Goal: Ask a question

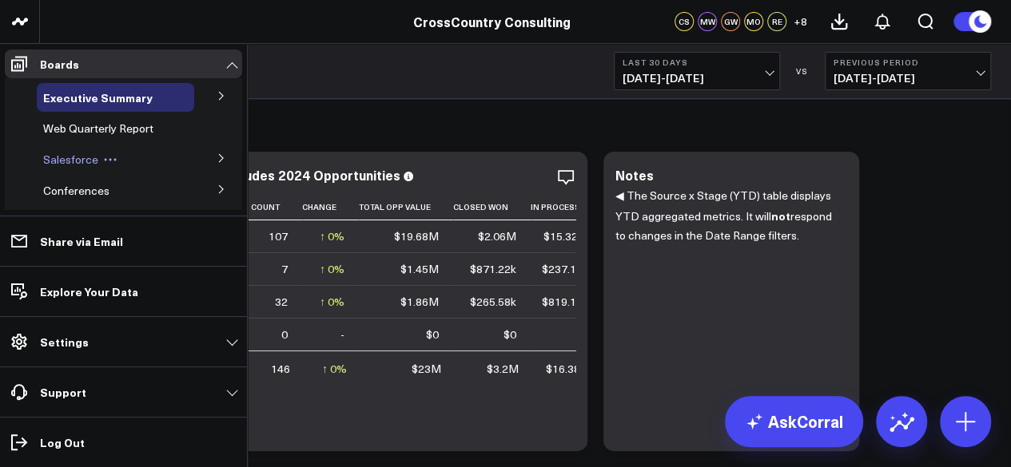
click at [64, 156] on span "Salesforce" at bounding box center [70, 159] width 55 height 15
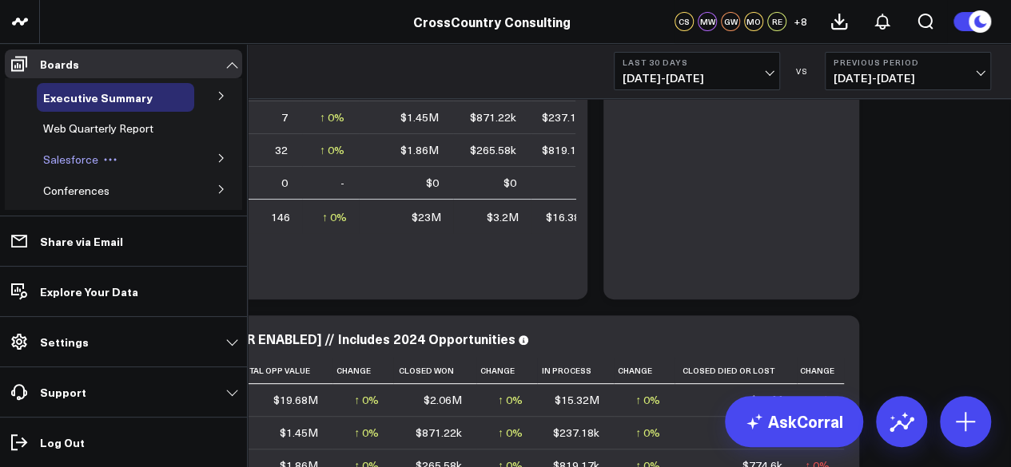
scroll to position [16, 0]
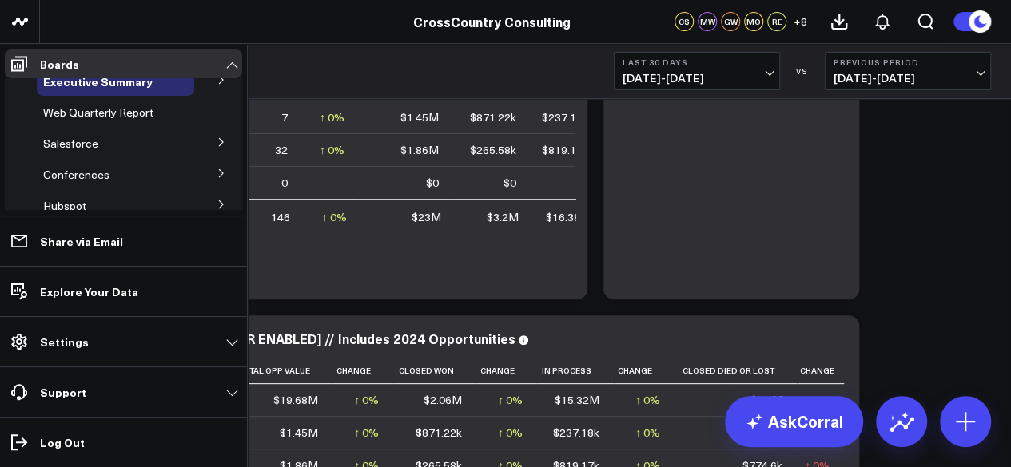
click at [203, 138] on button at bounding box center [222, 141] width 42 height 24
click at [89, 178] on span "Salesforce Marketing Dashboard (2025)" at bounding box center [107, 179] width 109 height 28
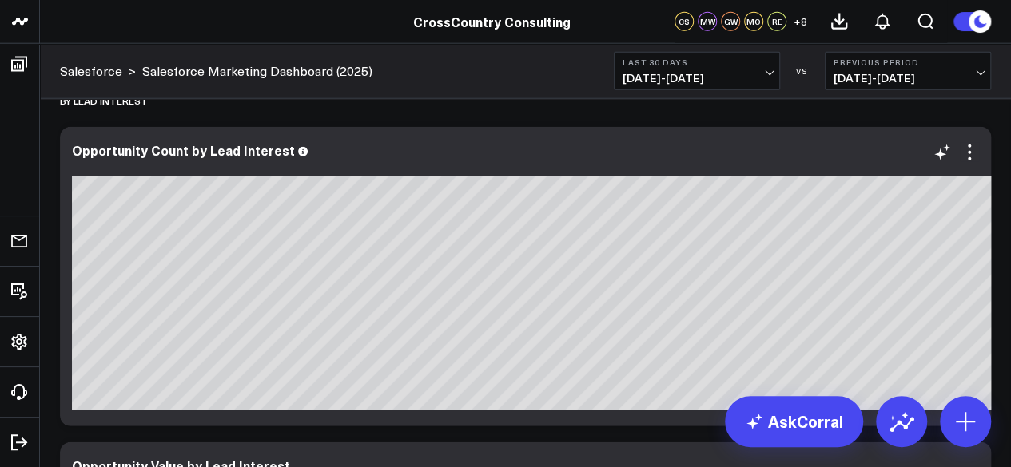
scroll to position [0, 140]
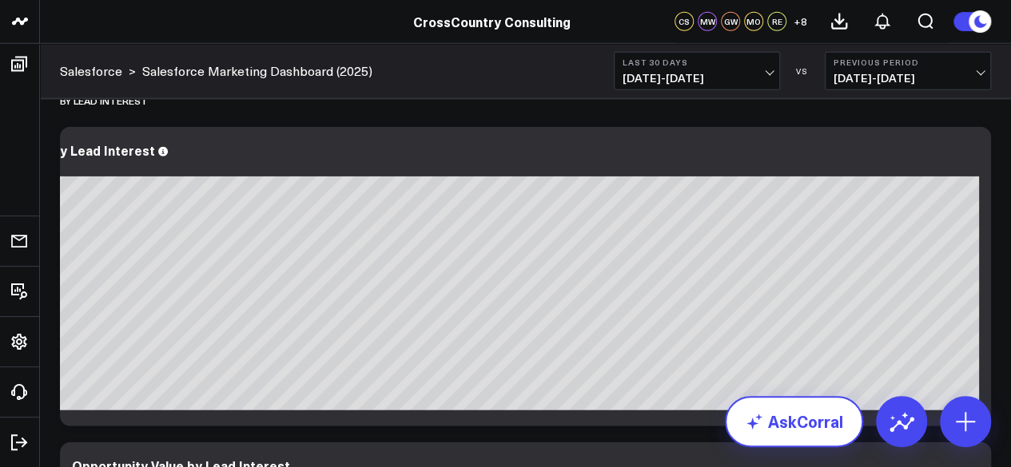
click at [820, 416] on link "AskCorral" at bounding box center [794, 421] width 138 height 51
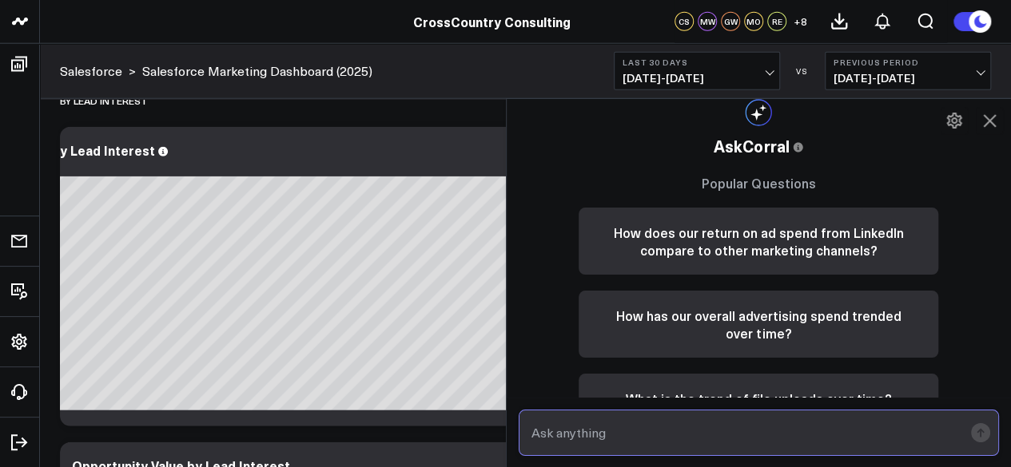
click at [609, 439] on input "text" at bounding box center [745, 433] width 436 height 29
type input "which lead has the lead interest "age intacct""
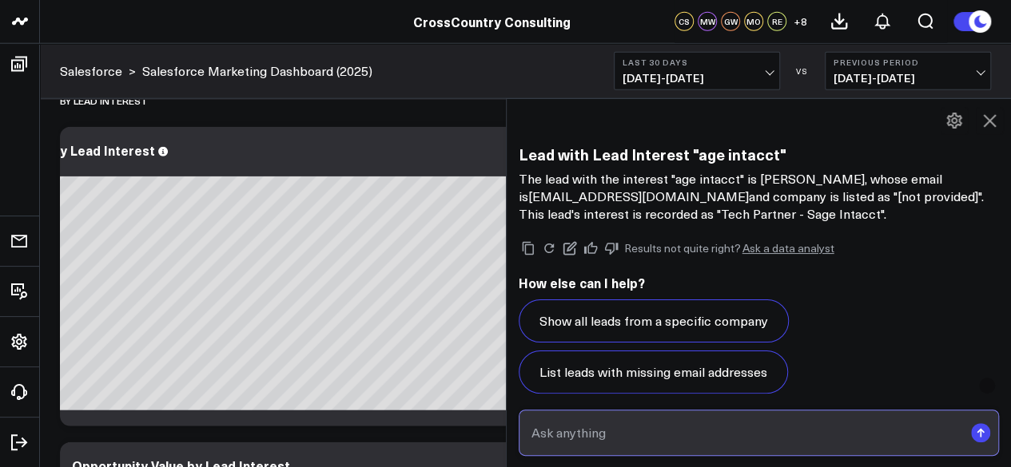
scroll to position [947, 0]
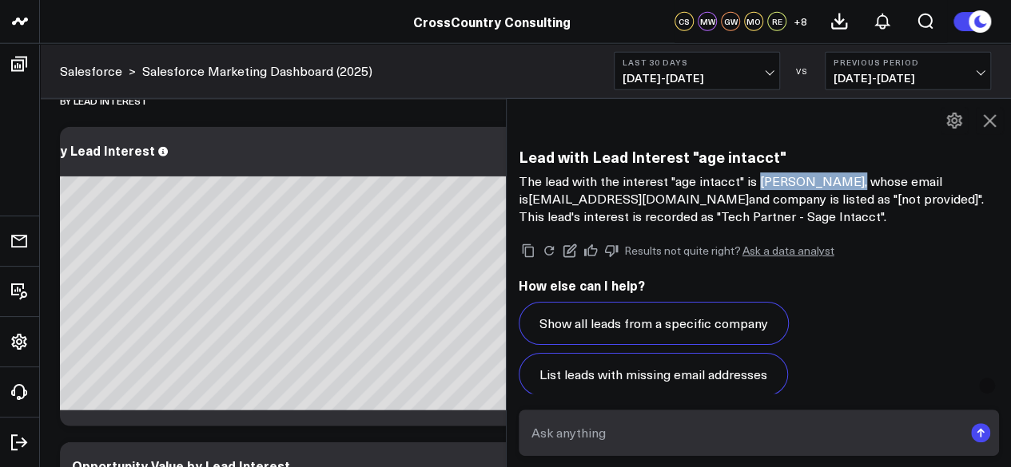
drag, startPoint x: 847, startPoint y: 180, endPoint x: 760, endPoint y: 180, distance: 87.1
click at [760, 180] on p "The lead with the interest "age intacct" is Brooke VanTyne, whose email is bvan…" at bounding box center [758, 199] width 481 height 53
copy p "Brooke VanTyne"
drag, startPoint x: 738, startPoint y: 185, endPoint x: 677, endPoint y: 188, distance: 61.6
click at [677, 188] on p "The lead with the interest "age intacct" is Brooke VanTyne, whose email is bvan…" at bounding box center [758, 199] width 481 height 53
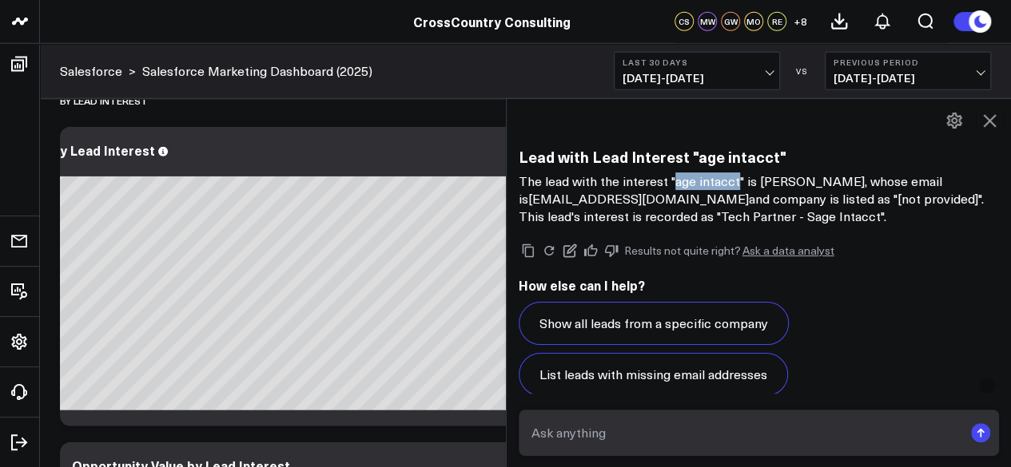
copy p "age intacct"
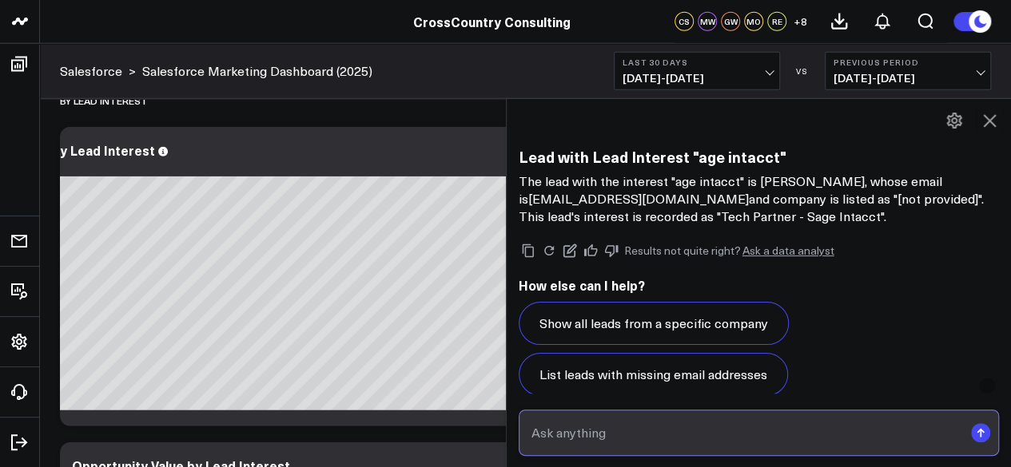
click at [604, 430] on input "text" at bounding box center [745, 433] width 436 height 29
paste input "age intacct"
click at [701, 443] on input "could we make her interest "age intacct" at bounding box center [745, 433] width 436 height 29
click at [699, 436] on input "could we make her interest "age intacct" at bounding box center [745, 433] width 436 height 29
click at [762, 440] on input "could we make her interest "sage intacct" at bounding box center [745, 433] width 436 height 29
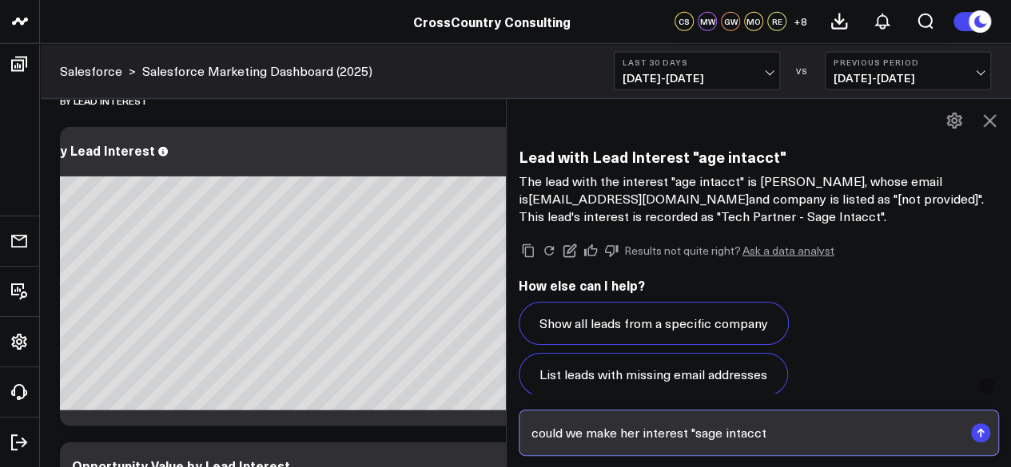
click at [767, 439] on input "could we make her interest "sage intacct" at bounding box center [745, 433] width 436 height 29
type input "could we make her interest "sage intacct" instead?"
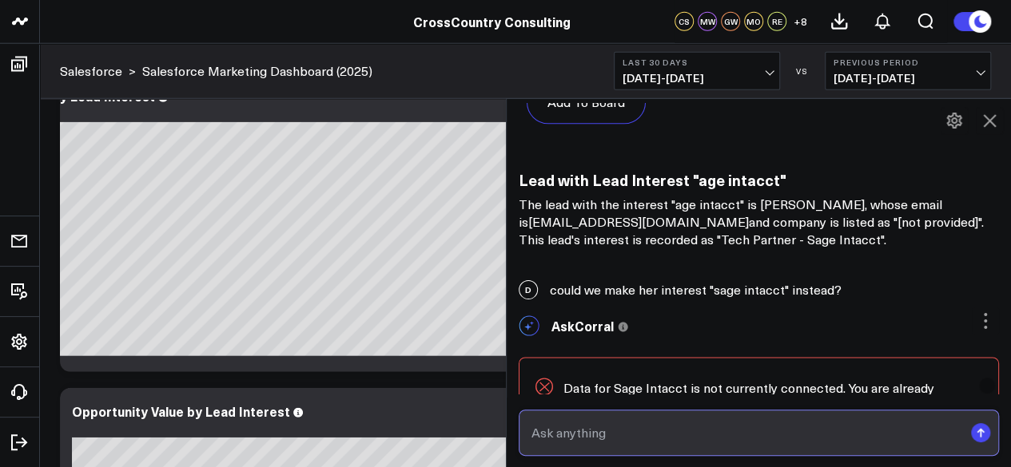
scroll to position [931, 0]
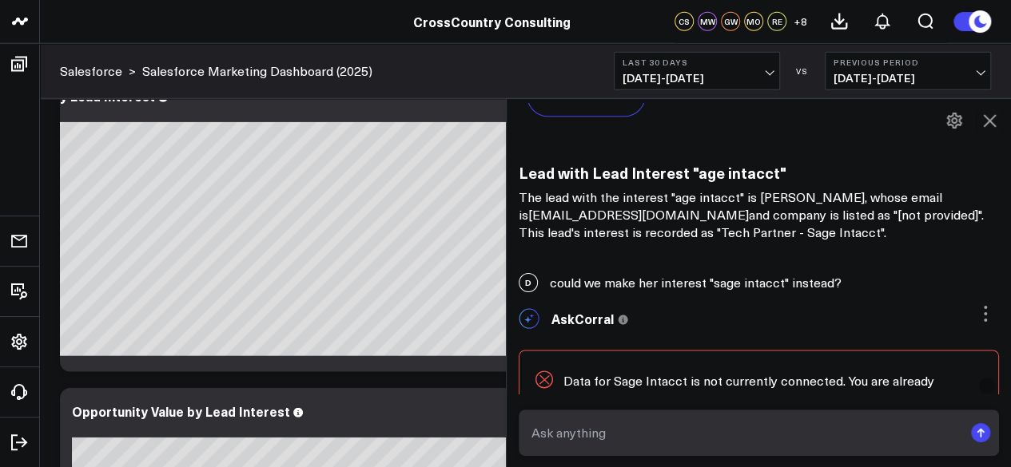
click at [717, 285] on div "D could we make her interest "sage intacct" instead?" at bounding box center [758, 282] width 505 height 35
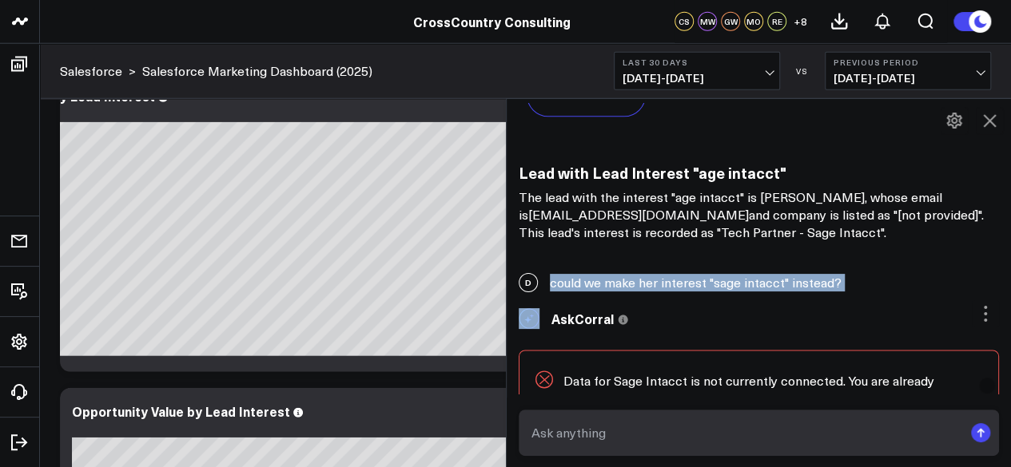
click at [717, 285] on div "D could we make her interest "sage intacct" instead?" at bounding box center [758, 282] width 505 height 35
copy div "could we make her interest "sage intacct" instead?"
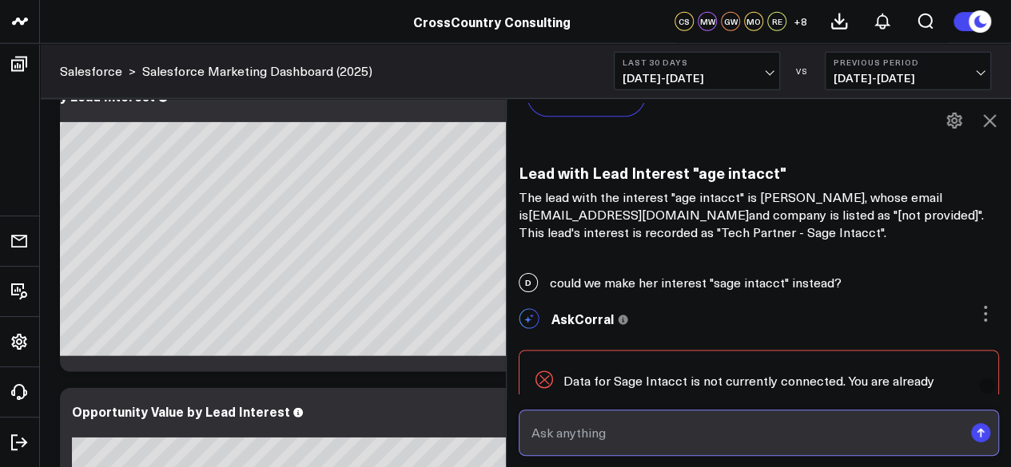
click at [653, 440] on input "text" at bounding box center [745, 433] width 436 height 29
paste input "could we make her interest "sage intacct" instead?"
click at [620, 435] on input "could we make her interest "sage intacct" instead?" at bounding box center [745, 433] width 436 height 29
click at [657, 430] on input "could we change her interest "sage intacct" instead?" at bounding box center [745, 433] width 436 height 29
click at [731, 439] on input "could we change her lead interest "sage intacct" instead?" at bounding box center [745, 433] width 436 height 29
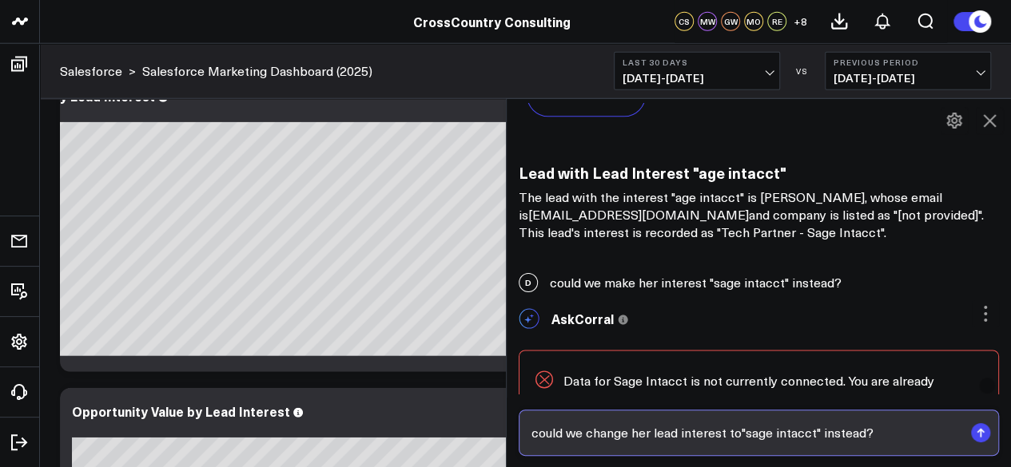
type input "could we change her lead interest to "sage intacct" instead?"
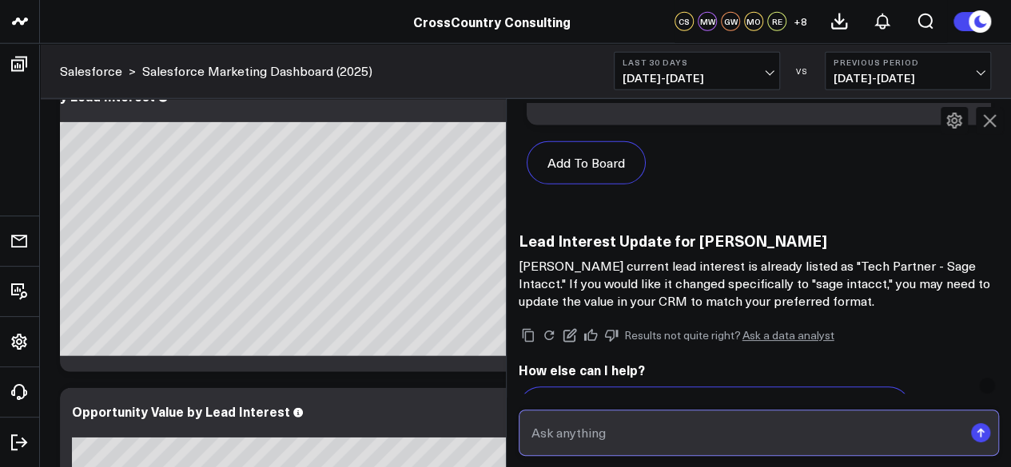
scroll to position [2232, 0]
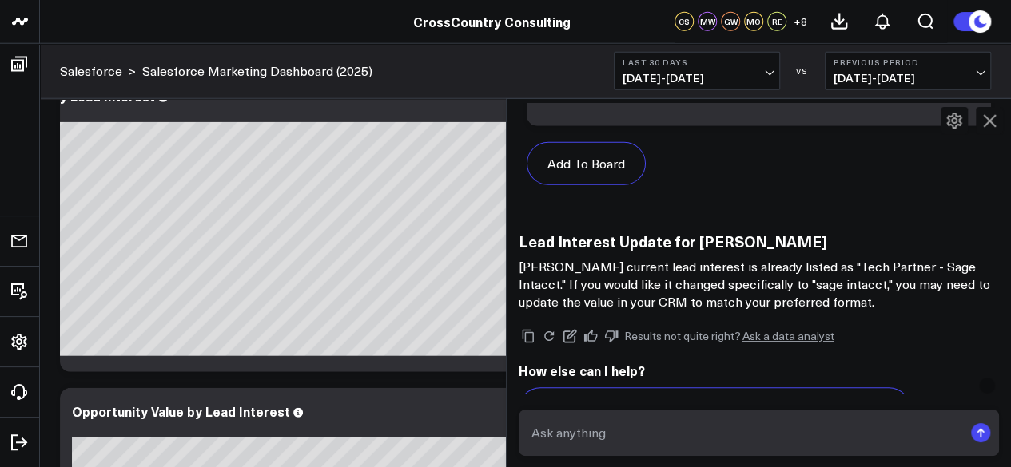
click at [984, 112] on icon at bounding box center [988, 120] width 19 height 19
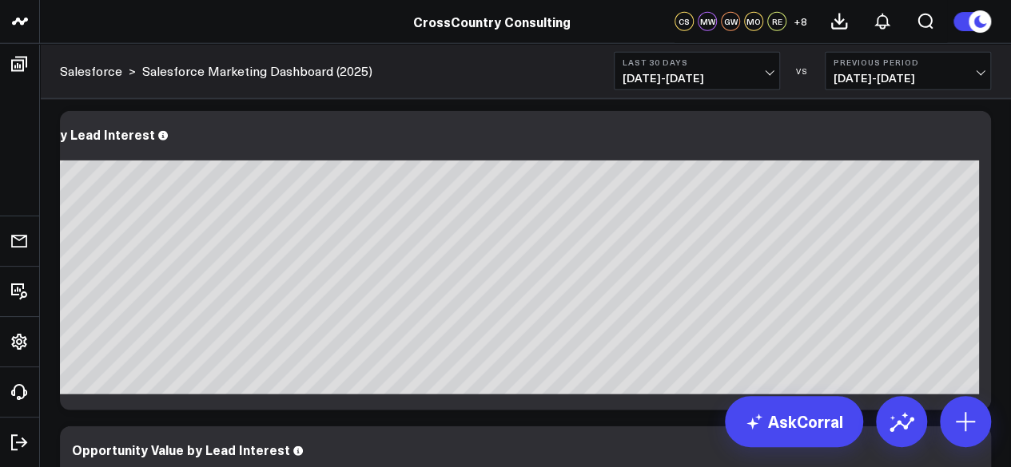
scroll to position [2026, 0]
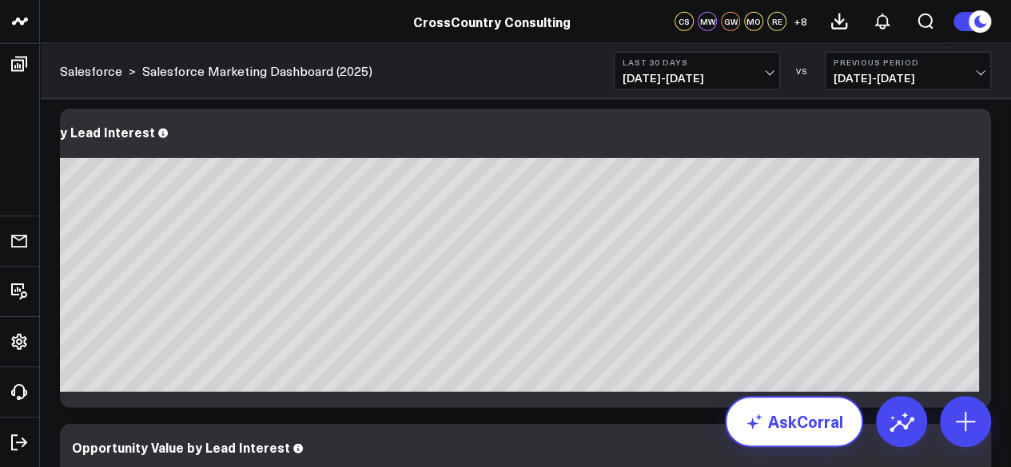
click at [762, 421] on icon at bounding box center [754, 421] width 19 height 19
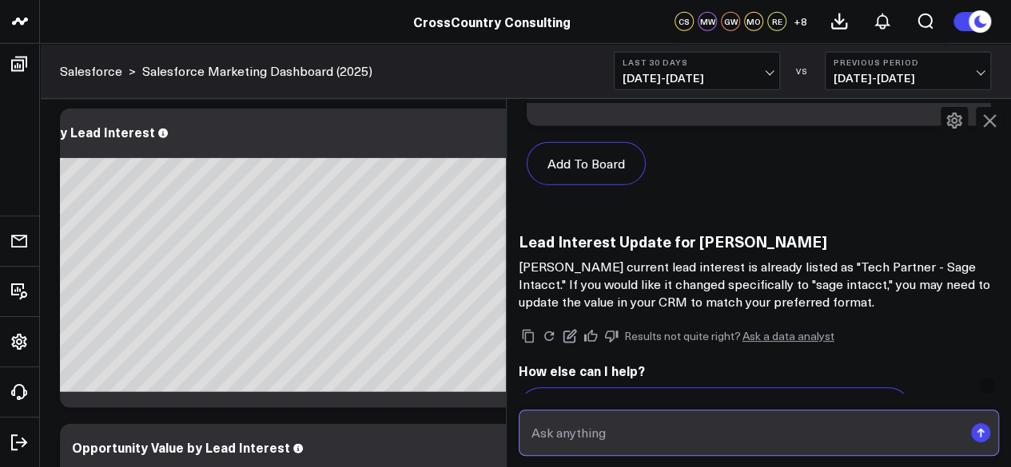
click at [673, 427] on input "text" at bounding box center [745, 433] width 436 height 29
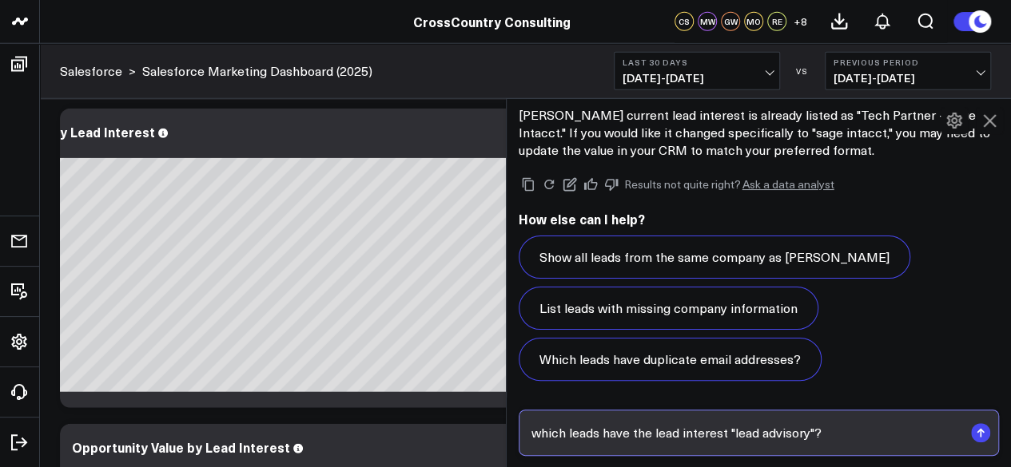
type input "which leads have the lead interest "lead advisory"?"
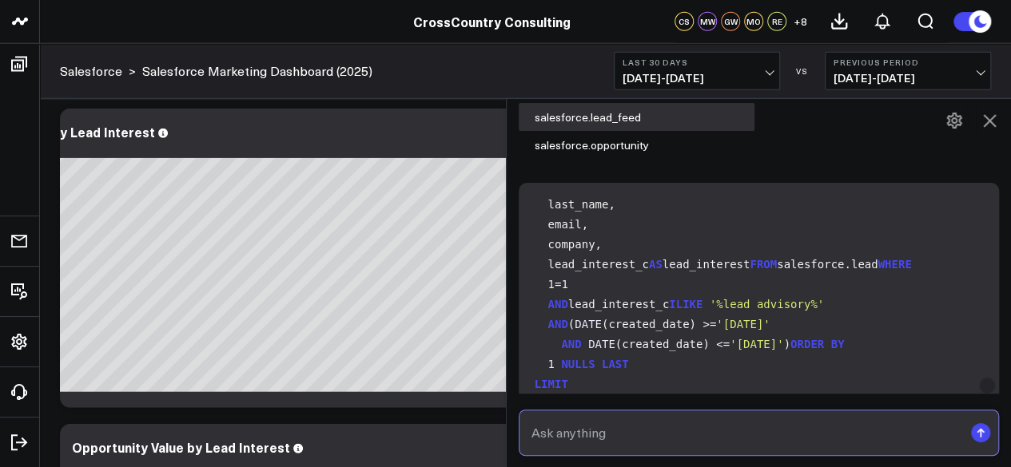
scroll to position [184, 0]
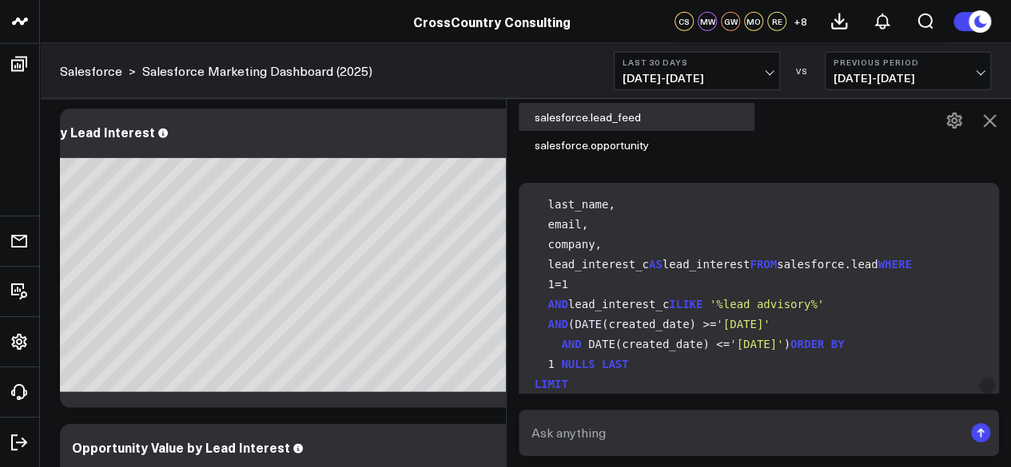
click at [992, 126] on icon at bounding box center [988, 120] width 19 height 19
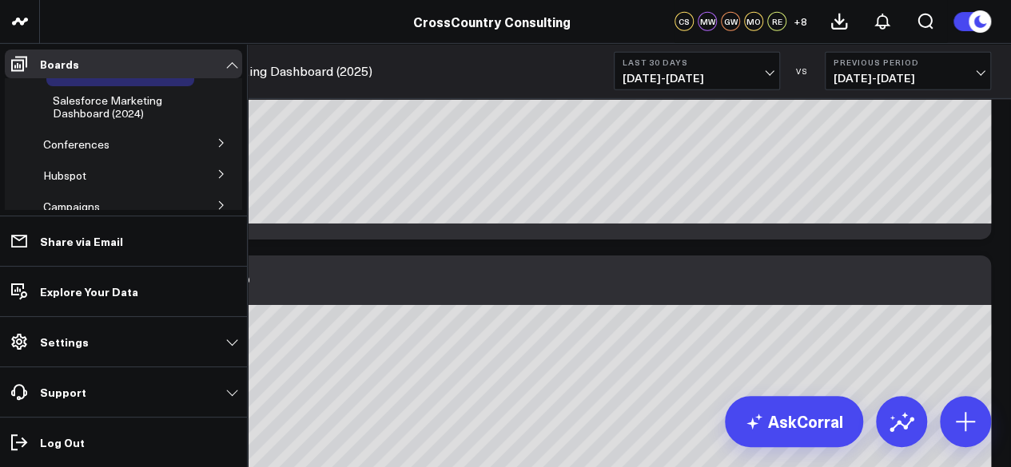
scroll to position [133, 0]
click at [216, 137] on icon at bounding box center [221, 140] width 10 height 10
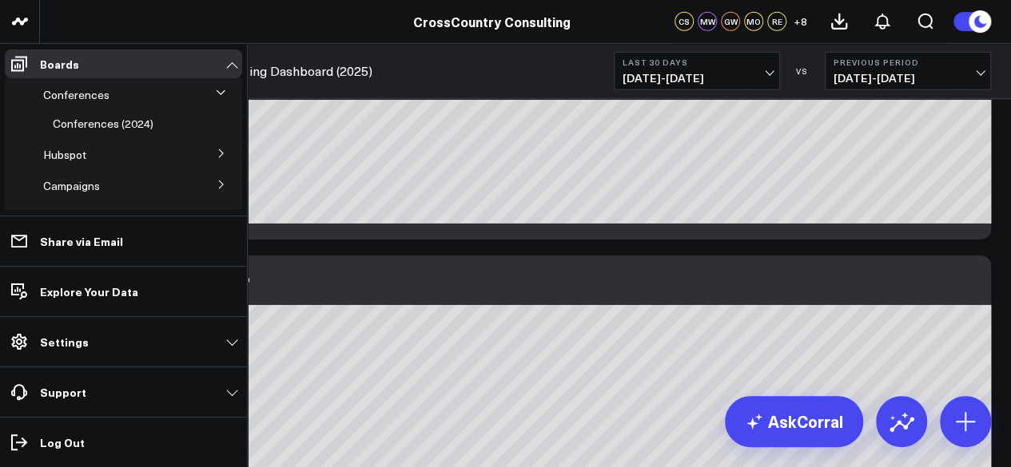
click at [220, 155] on button at bounding box center [222, 153] width 42 height 24
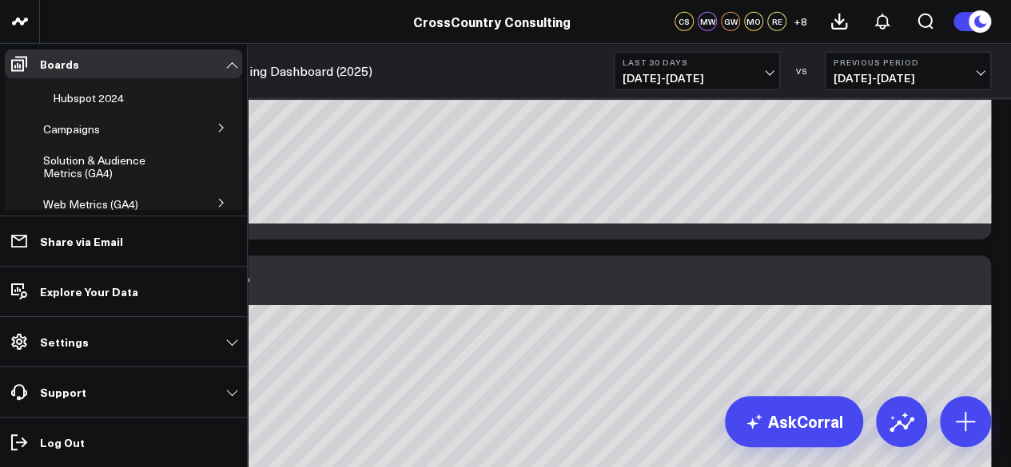
click at [216, 127] on icon at bounding box center [221, 128] width 10 height 10
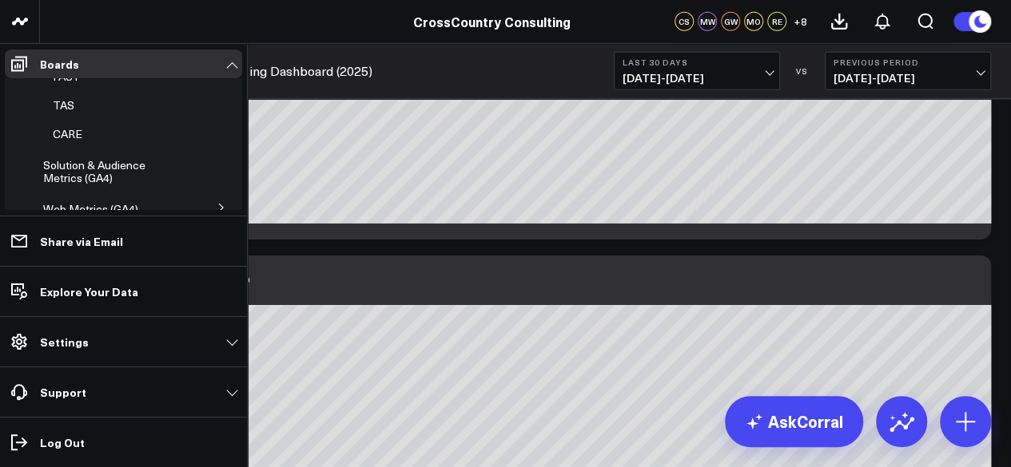
scroll to position [395, 0]
click at [72, 131] on span "CARE" at bounding box center [68, 125] width 30 height 15
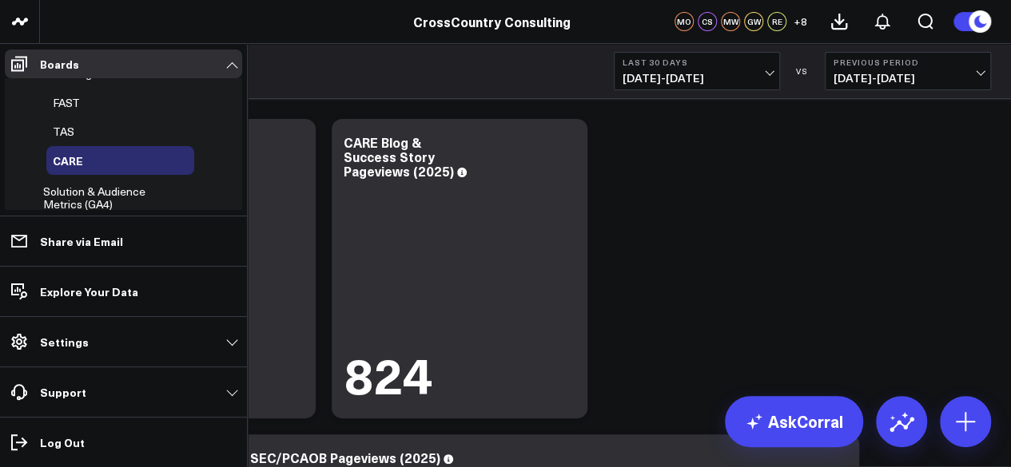
scroll to position [279, 0]
click at [72, 132] on span "TAS" at bounding box center [64, 130] width 22 height 15
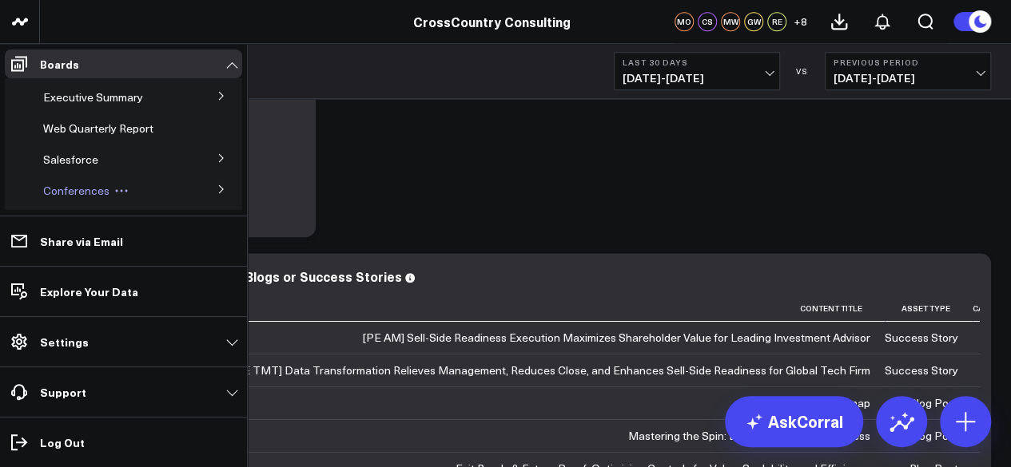
scroll to position [801, 0]
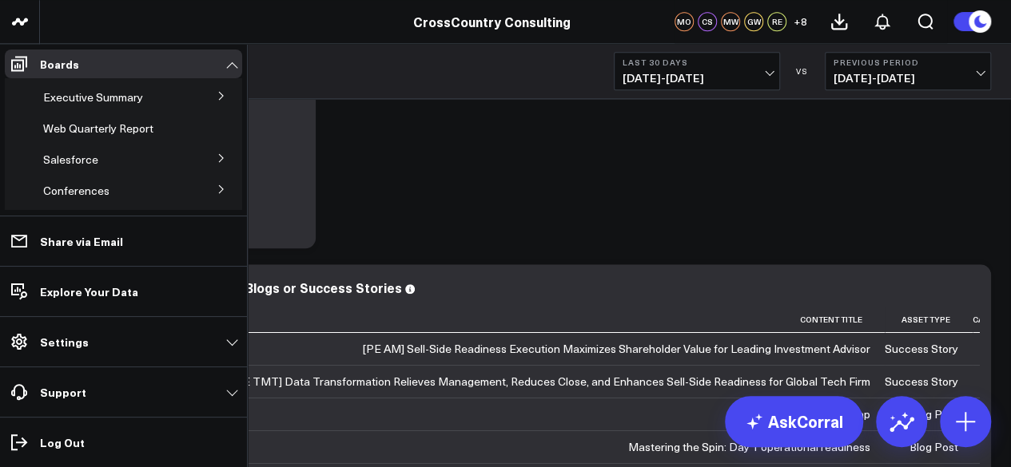
click at [217, 158] on icon at bounding box center [221, 158] width 10 height 10
click at [101, 189] on span "Salesforce Marketing Dashboard (2025)" at bounding box center [107, 195] width 109 height 28
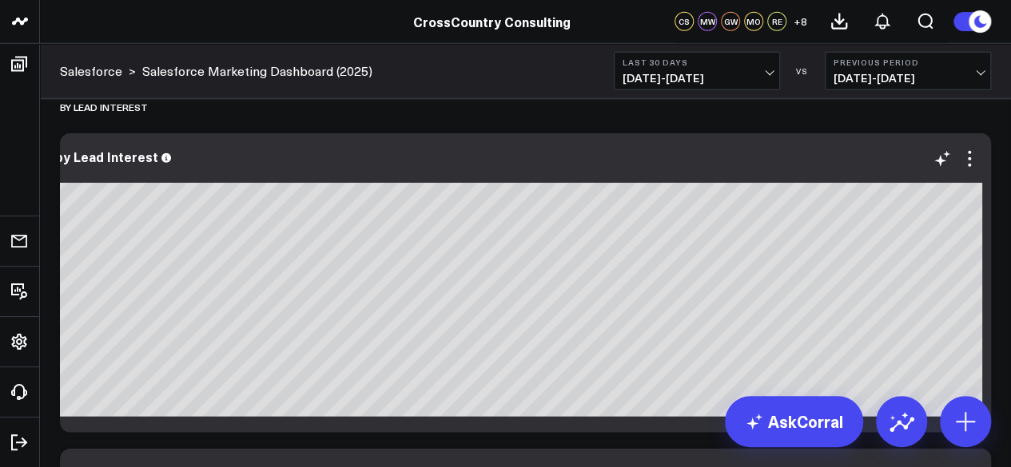
scroll to position [0, 140]
click at [938, 169] on div at bounding box center [455, 173] width 1046 height 11
click at [941, 165] on icon at bounding box center [941, 158] width 19 height 19
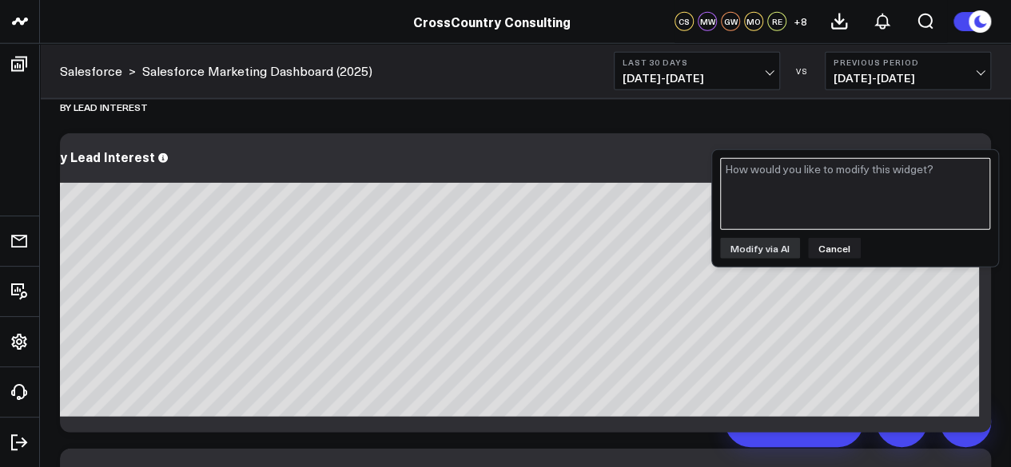
click at [791, 199] on textarea at bounding box center [855, 194] width 270 height 72
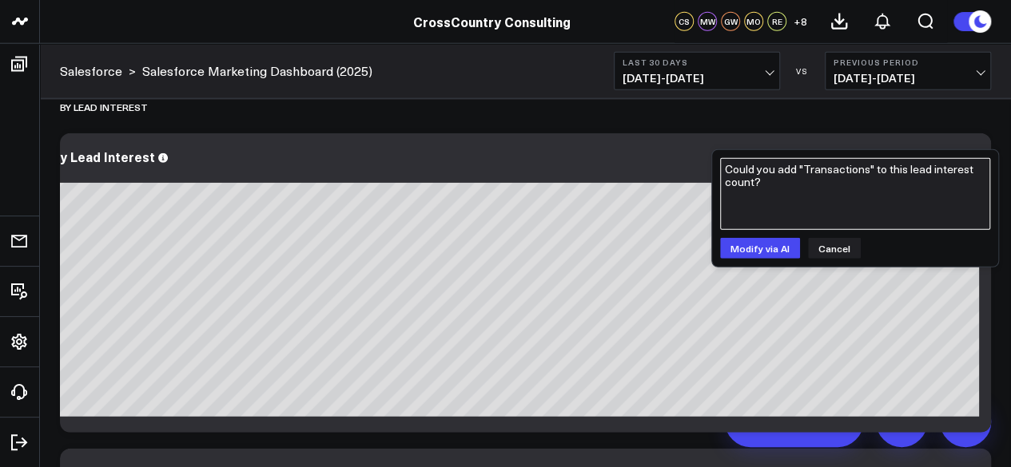
click at [968, 173] on textarea "Could you add "Transactions" to this lead interest count?" at bounding box center [855, 194] width 270 height 72
type textarea "Could you add "Transactions" to this lead interest count?"
click at [728, 240] on button "Modify via AI" at bounding box center [760, 248] width 80 height 21
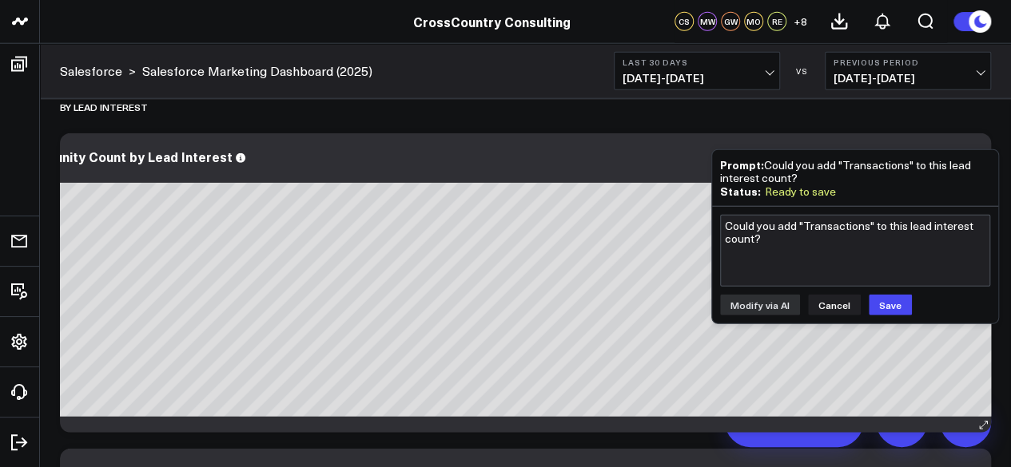
scroll to position [0, 0]
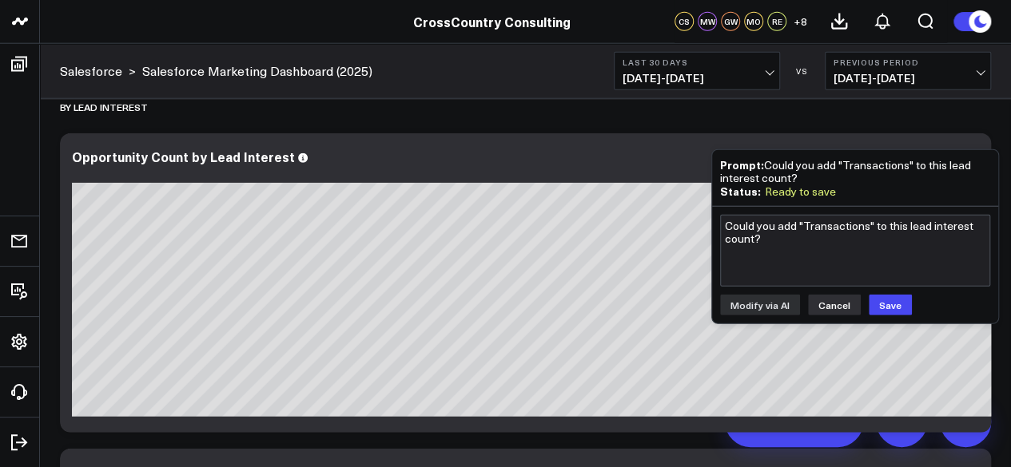
click at [831, 301] on button "Cancel" at bounding box center [834, 305] width 53 height 21
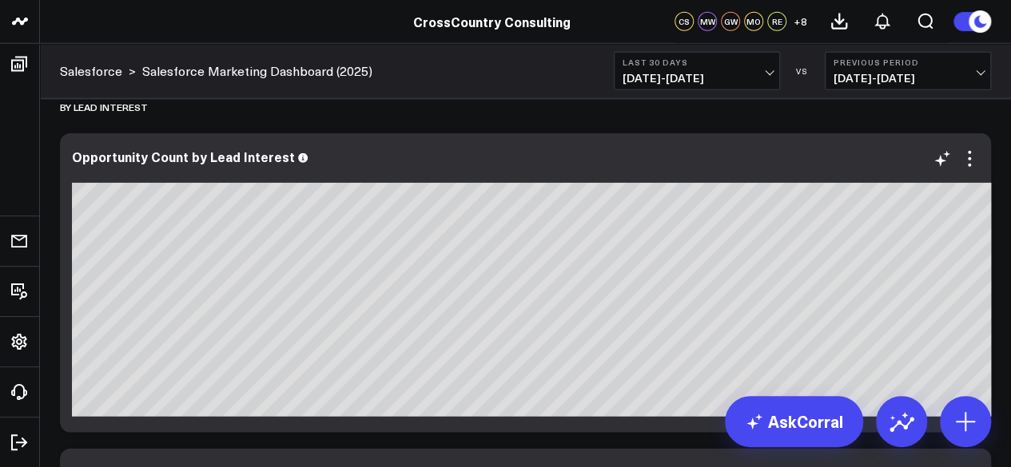
scroll to position [0, 140]
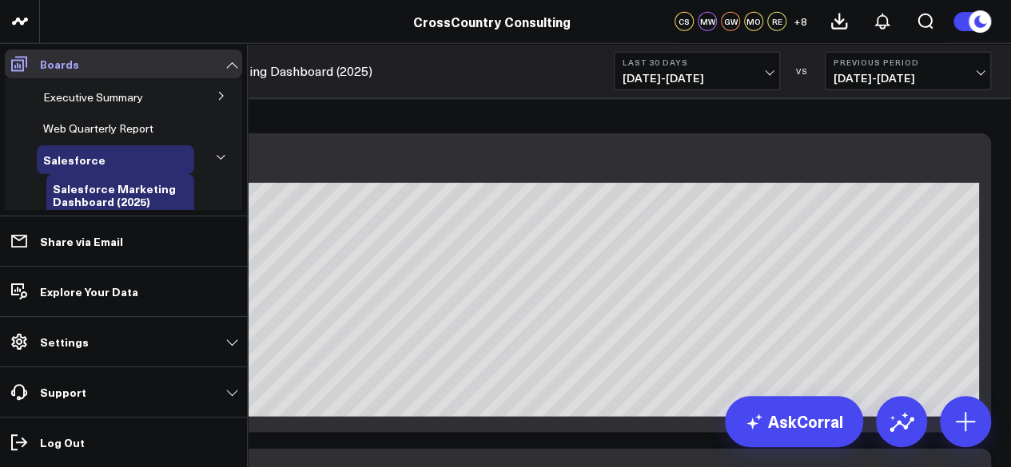
click at [14, 66] on icon at bounding box center [19, 63] width 19 height 19
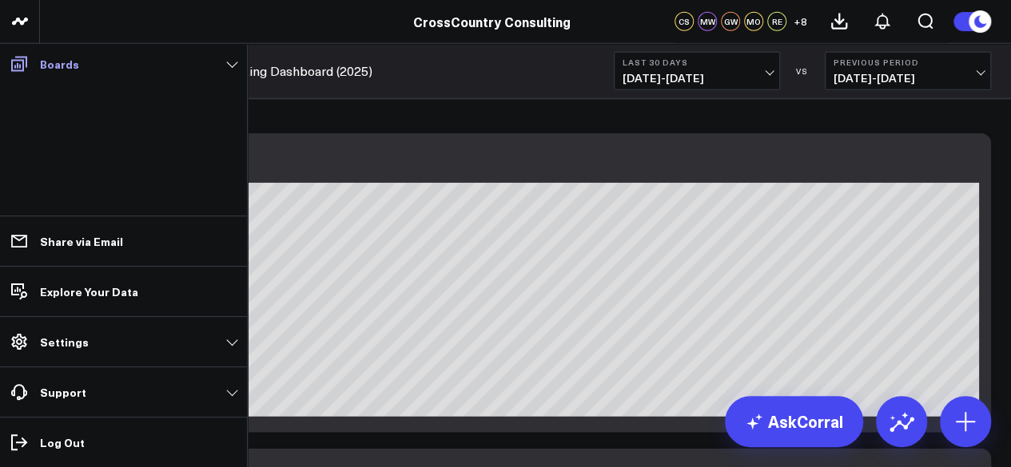
click at [14, 66] on icon at bounding box center [19, 63] width 19 height 19
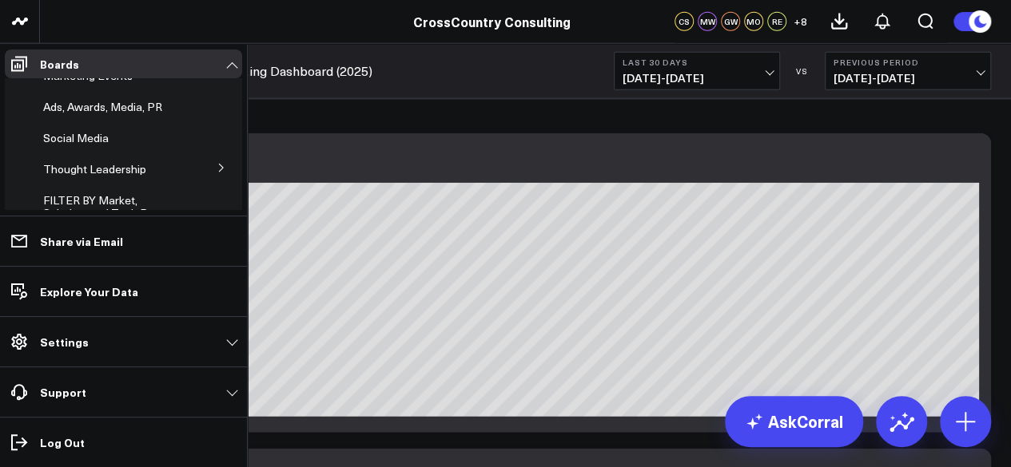
scroll to position [427, 0]
click at [89, 148] on span "Social Media" at bounding box center [76, 140] width 66 height 15
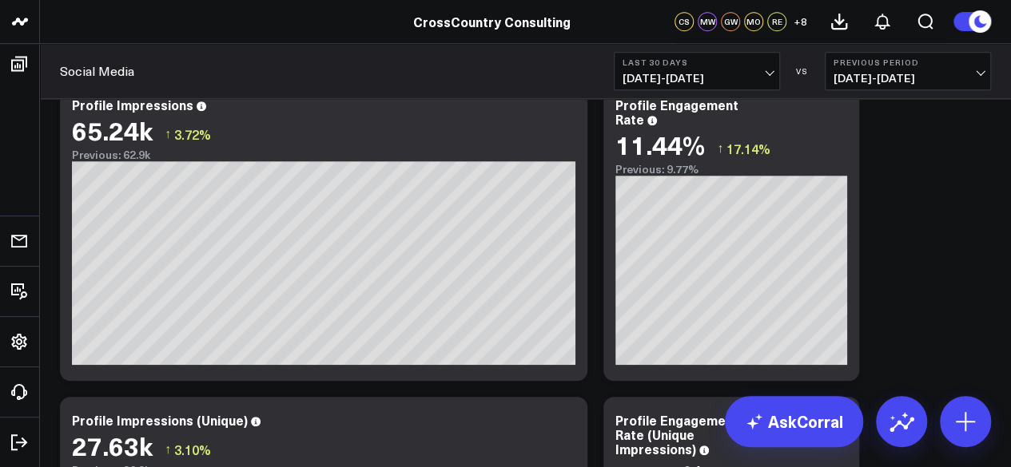
scroll to position [387, 0]
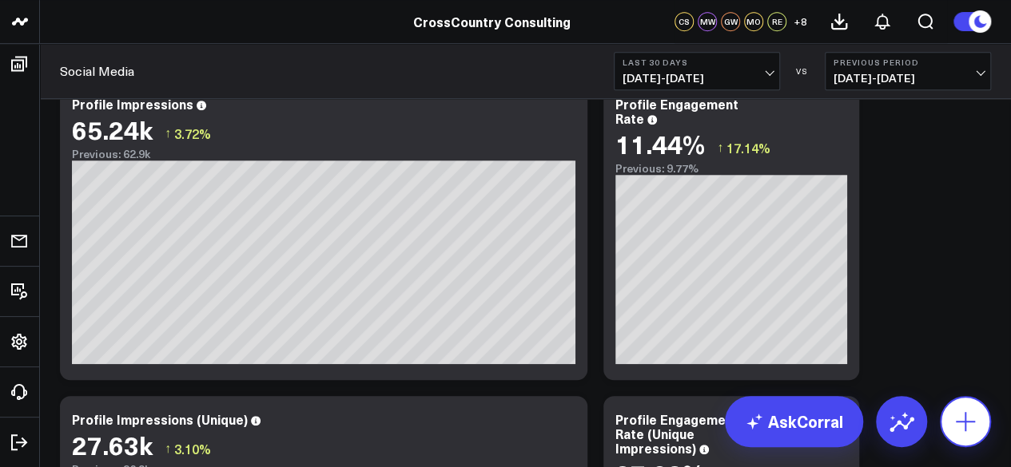
click at [967, 416] on icon at bounding box center [965, 422] width 26 height 26
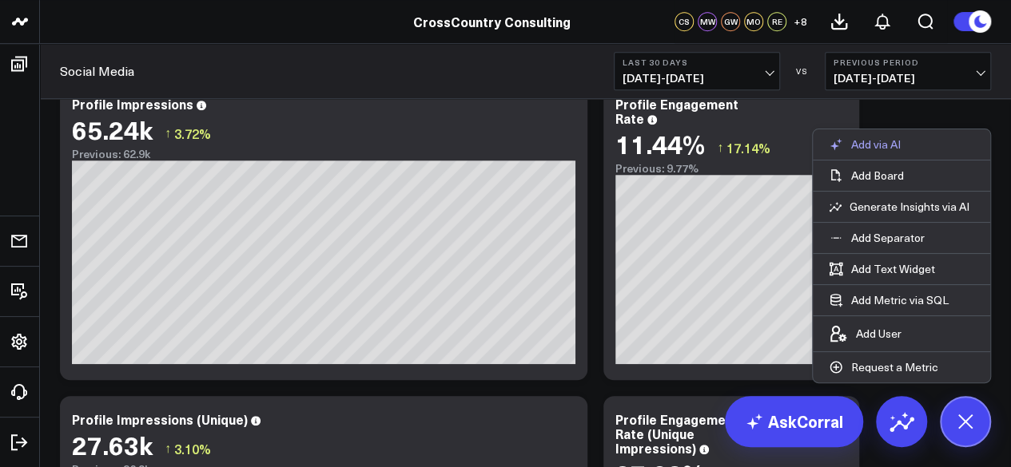
click at [872, 145] on p "Add via AI" at bounding box center [876, 144] width 50 height 14
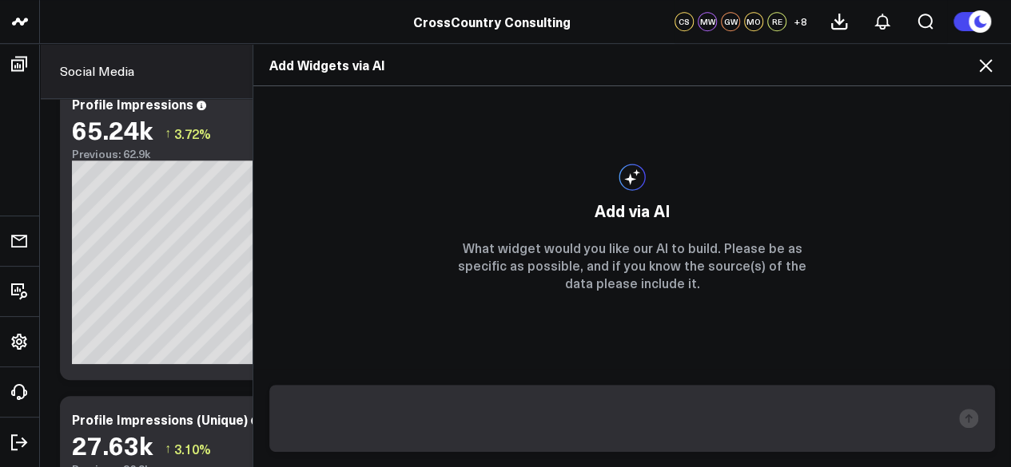
click at [994, 72] on icon at bounding box center [984, 65] width 19 height 19
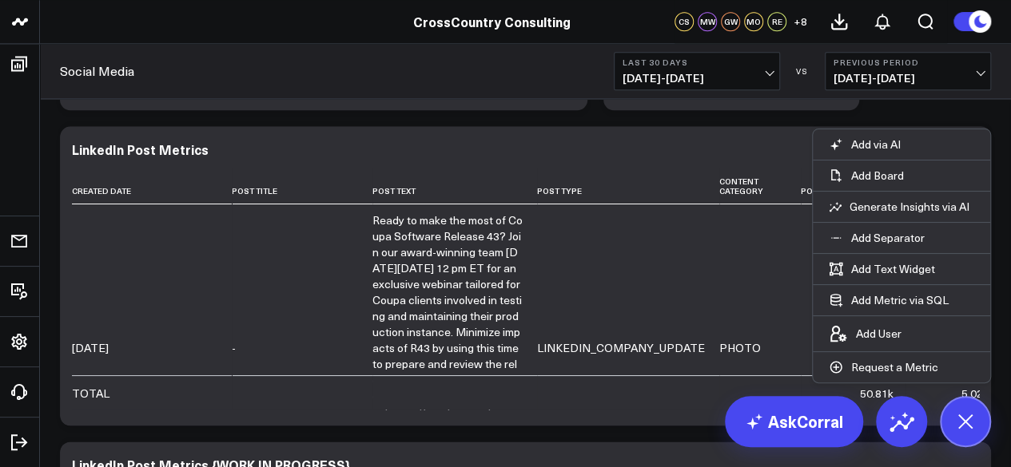
scroll to position [973, 0]
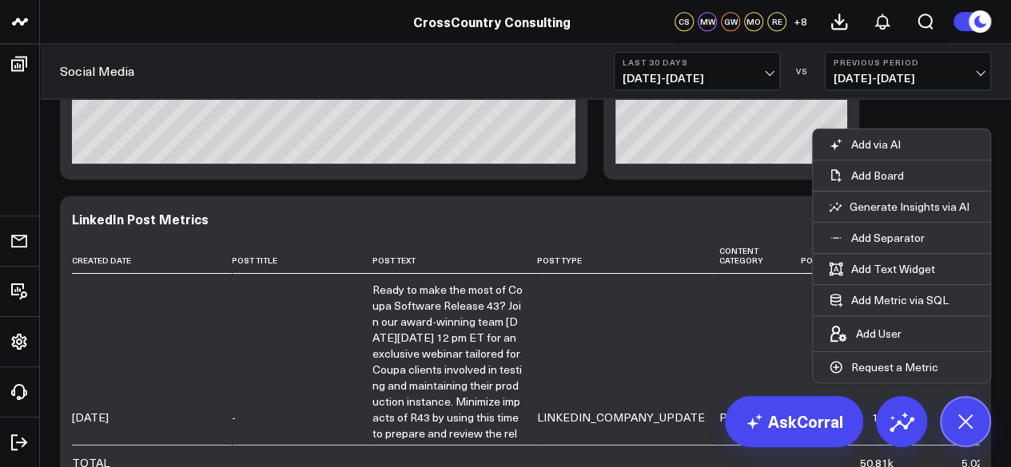
scroll to position [904, 0]
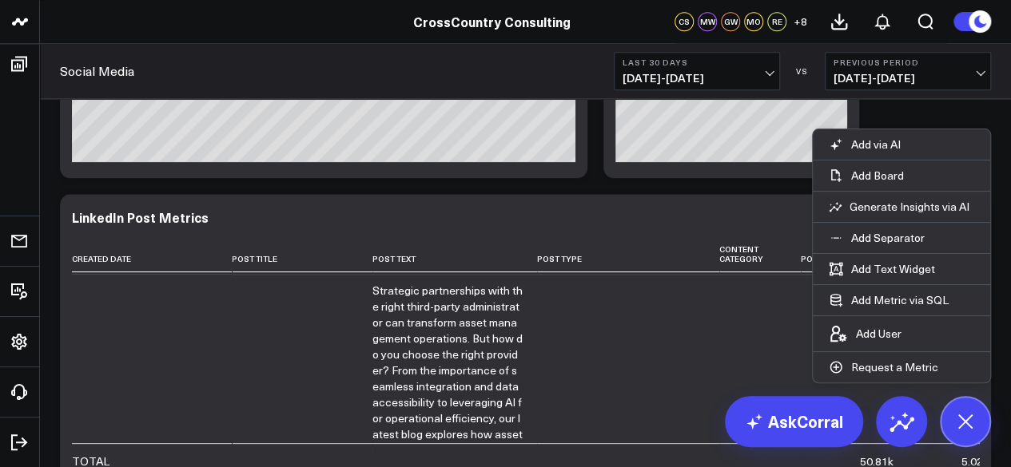
scroll to position [299, 0]
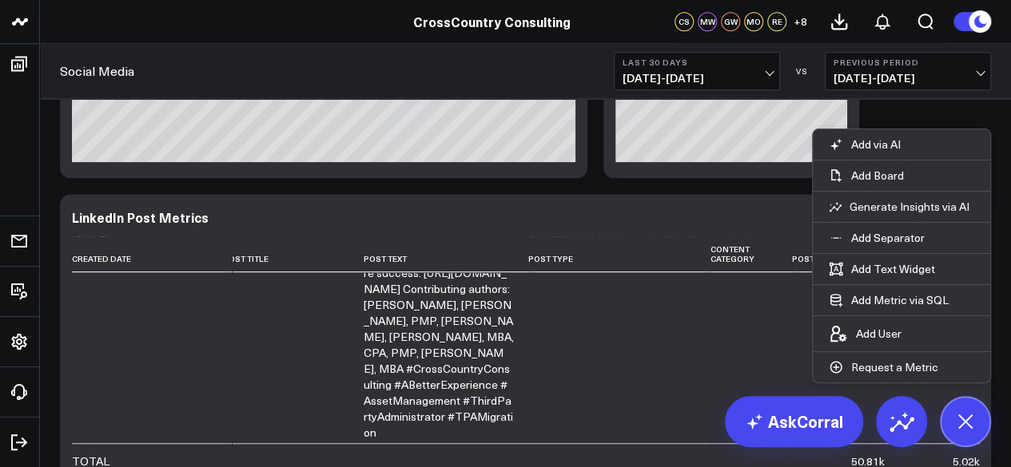
scroll to position [543, 8]
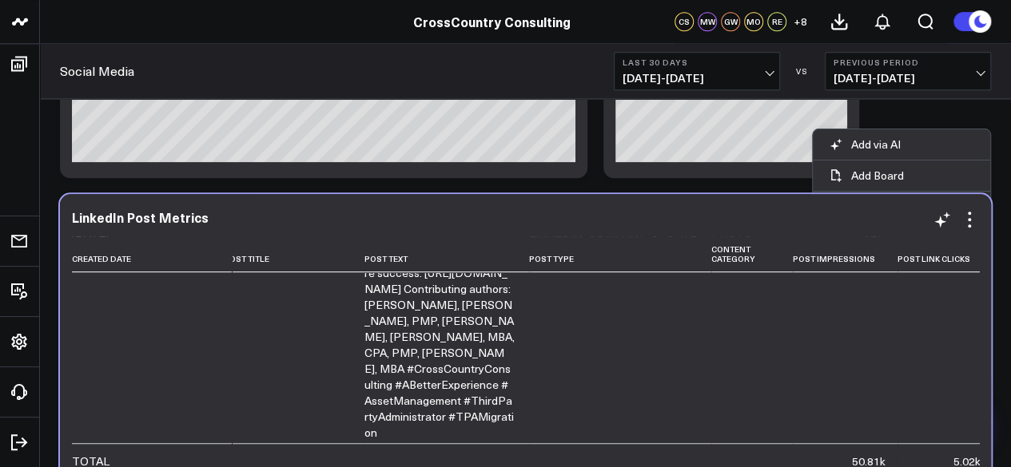
click at [374, 333] on link "Strategic partnerships with the right third-party administrator can transform a…" at bounding box center [439, 233] width 150 height 415
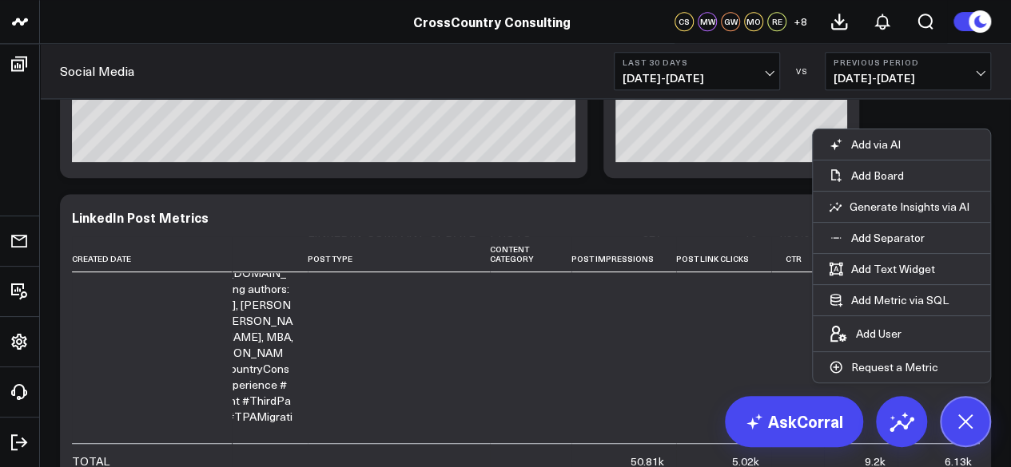
scroll to position [543, 233]
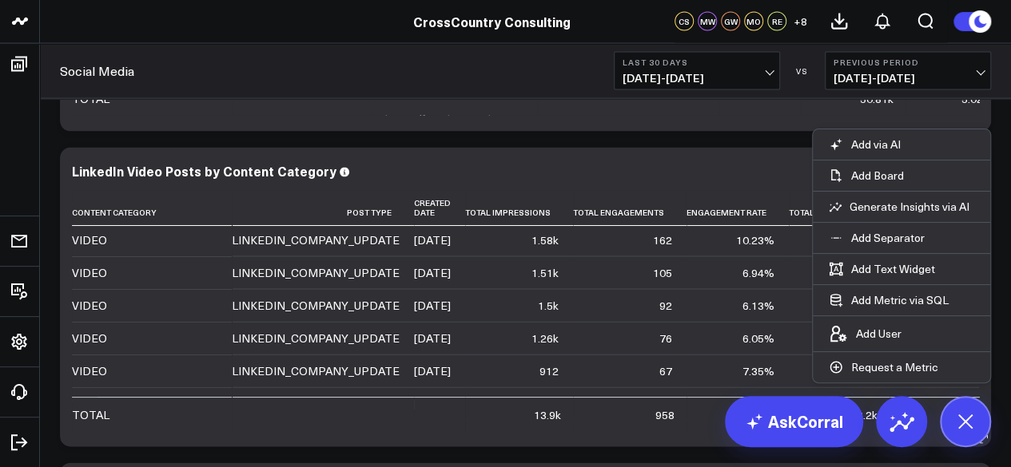
scroll to position [27, 154]
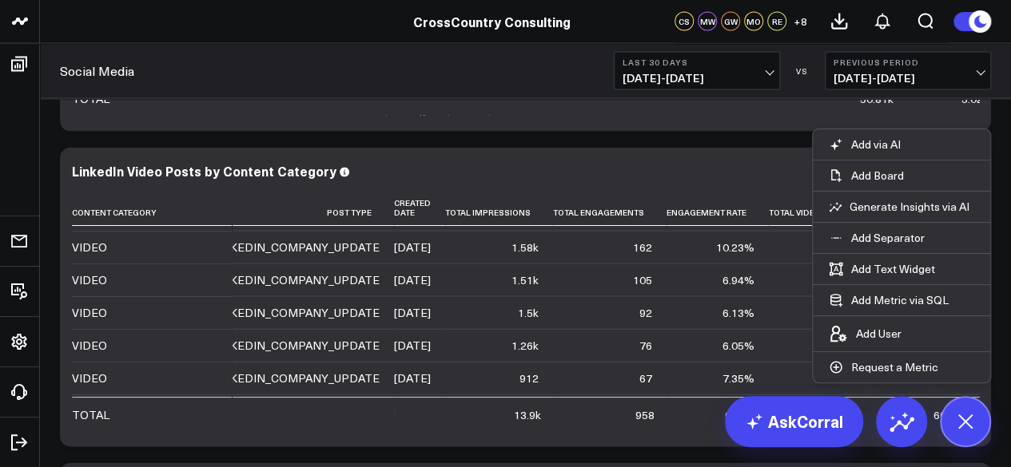
click at [970, 423] on icon at bounding box center [965, 421] width 36 height 36
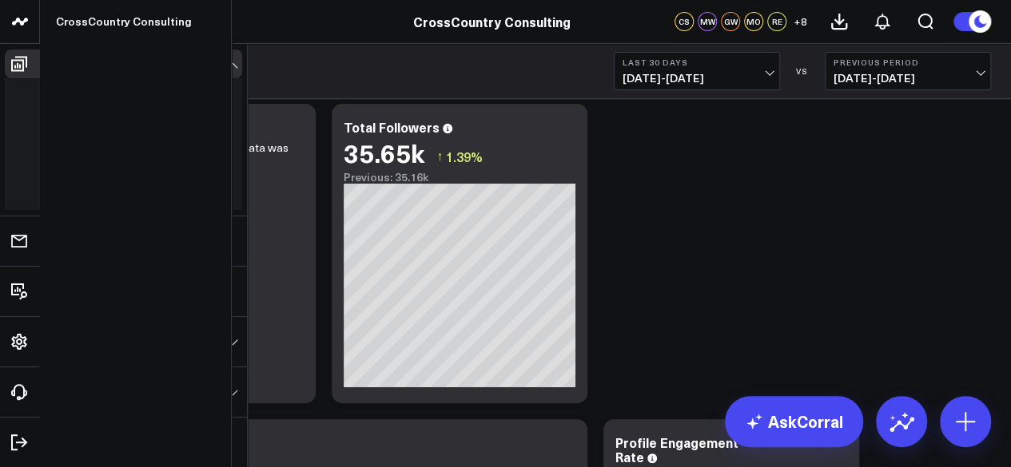
scroll to position [0, 0]
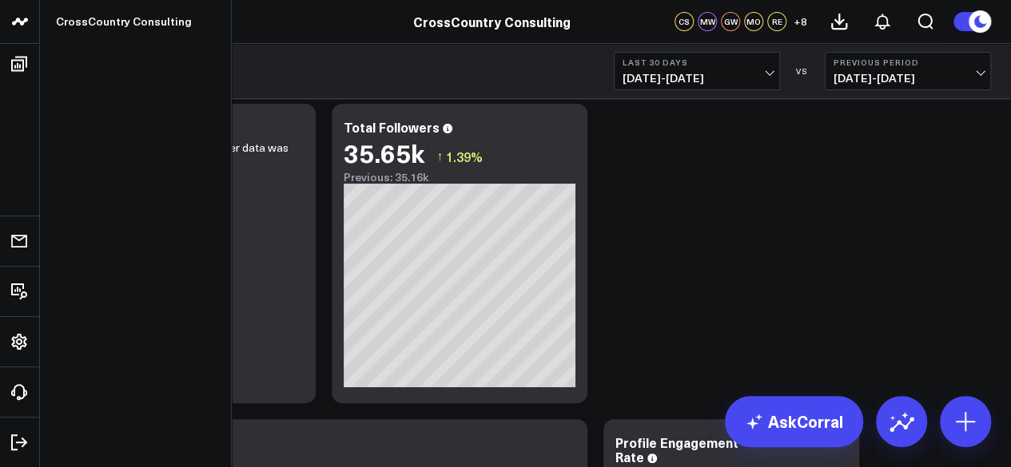
click at [22, 30] on icon at bounding box center [19, 21] width 19 height 19
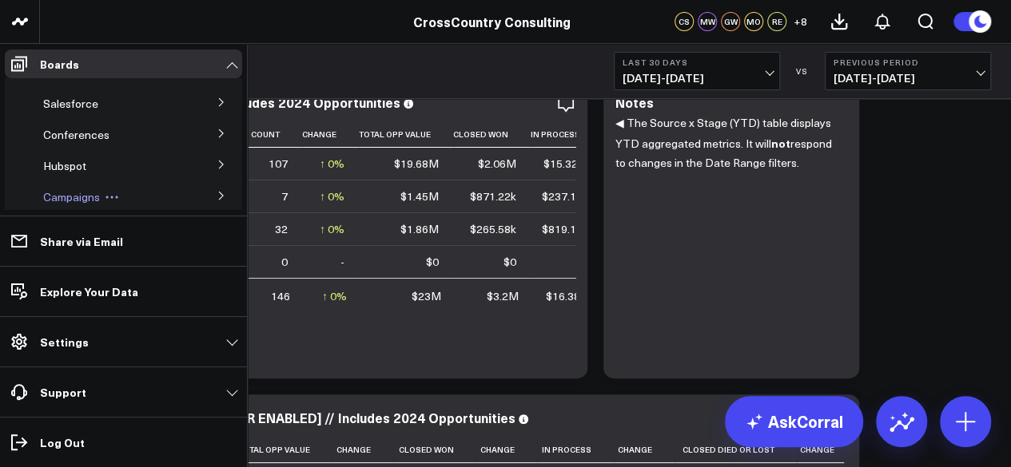
scroll to position [67, 0]
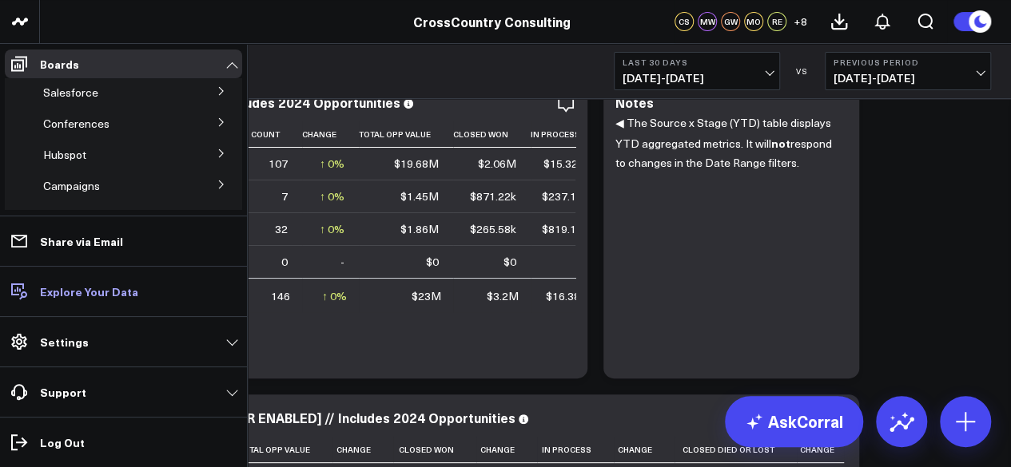
click at [88, 292] on p "Explore Your Data" at bounding box center [89, 291] width 98 height 13
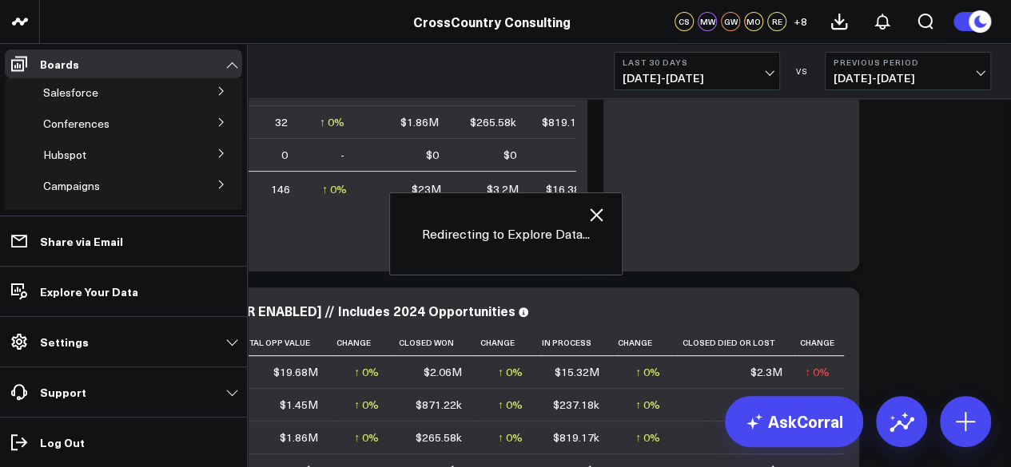
scroll to position [185, 0]
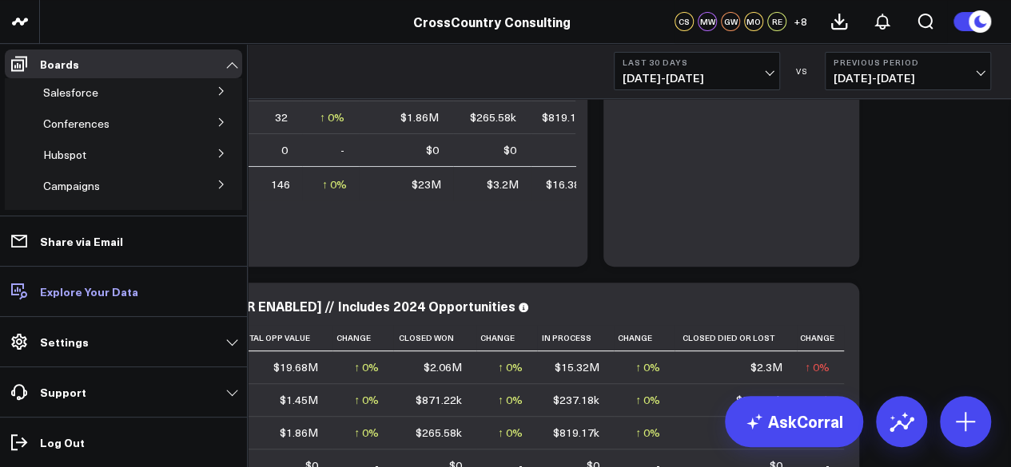
click at [77, 297] on p "Explore Your Data" at bounding box center [89, 291] width 98 height 13
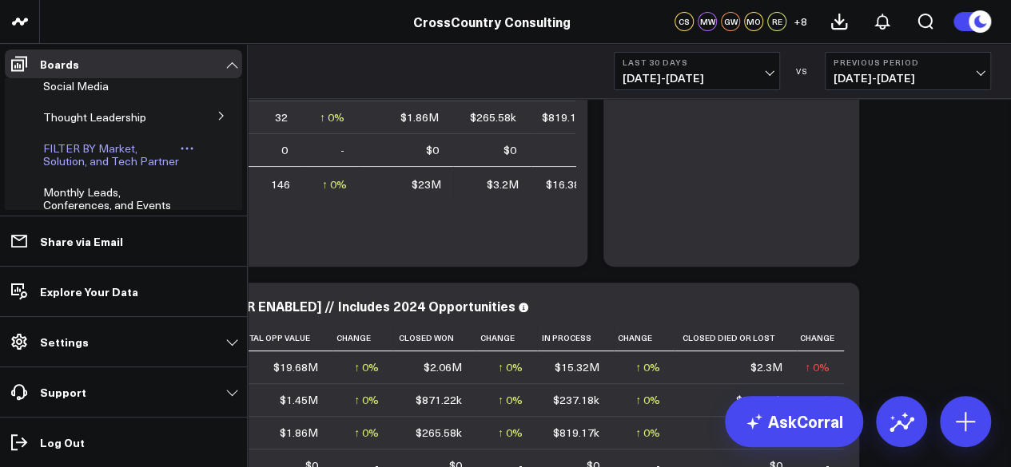
scroll to position [383, 0]
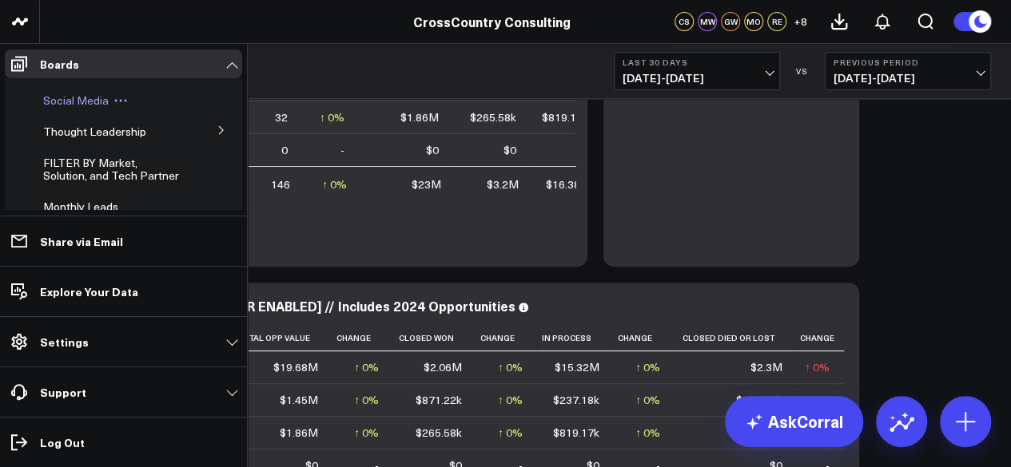
click at [64, 108] on span "Social Media" at bounding box center [76, 100] width 66 height 15
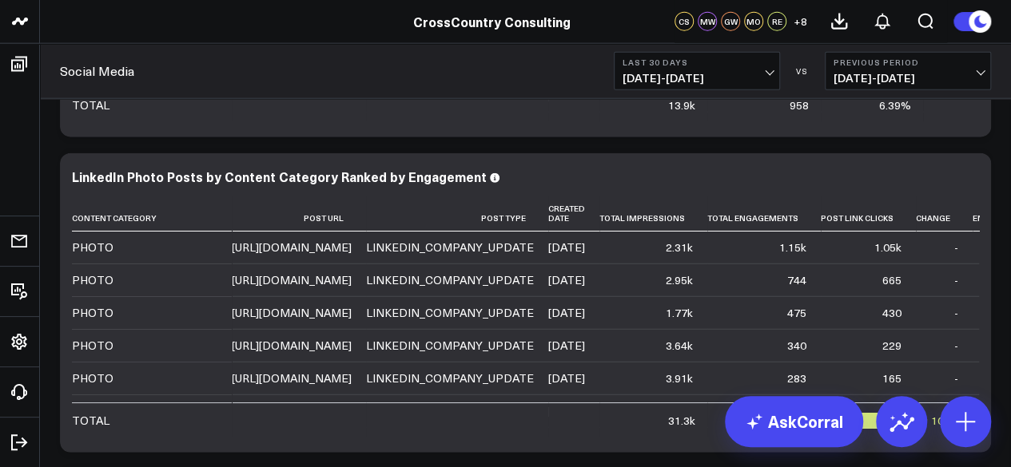
scroll to position [1892, 0]
click at [785, 0] on div "CS MW GW MO RE + 8" at bounding box center [810, 21] width 272 height 43
